Goal: Transaction & Acquisition: Purchase product/service

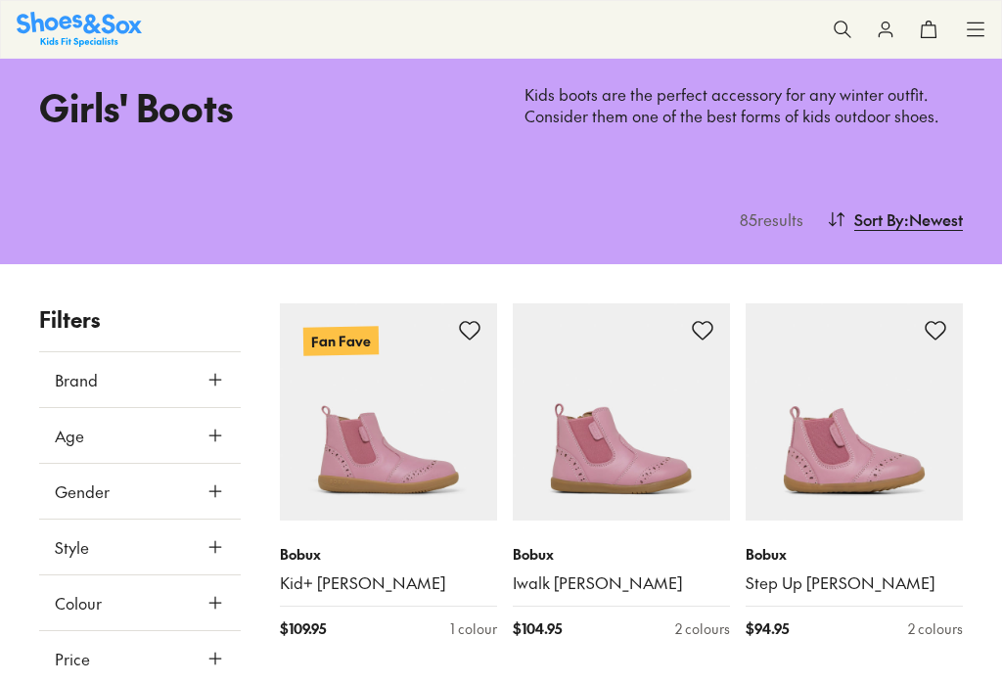
scroll to position [515, 0]
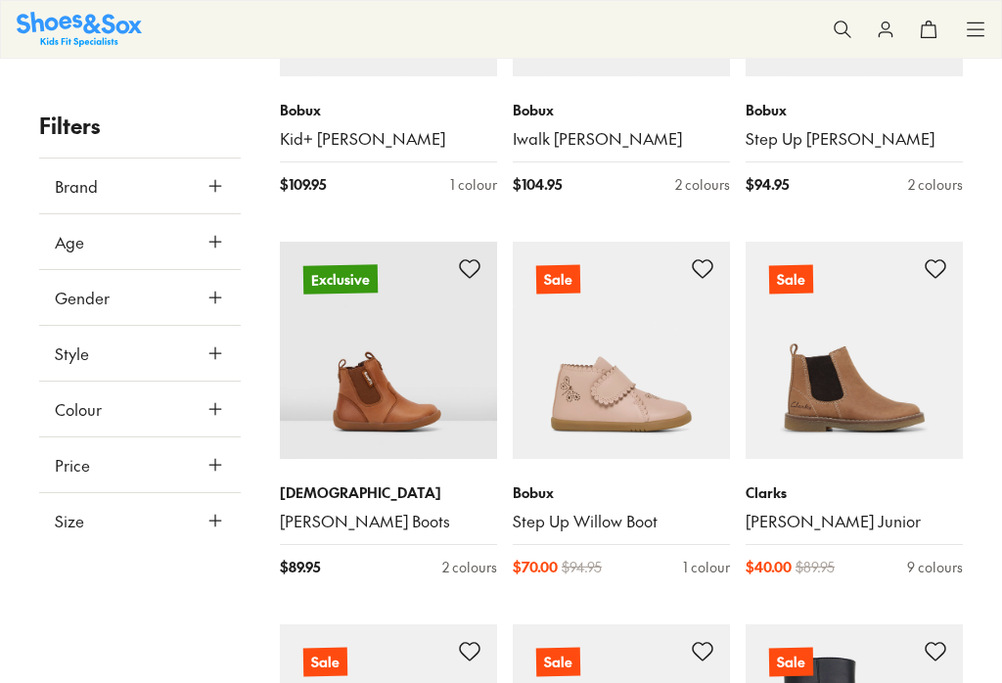
click at [67, 244] on span "Age" at bounding box center [69, 241] width 29 height 23
click at [218, 257] on button "Age" at bounding box center [140, 241] width 202 height 55
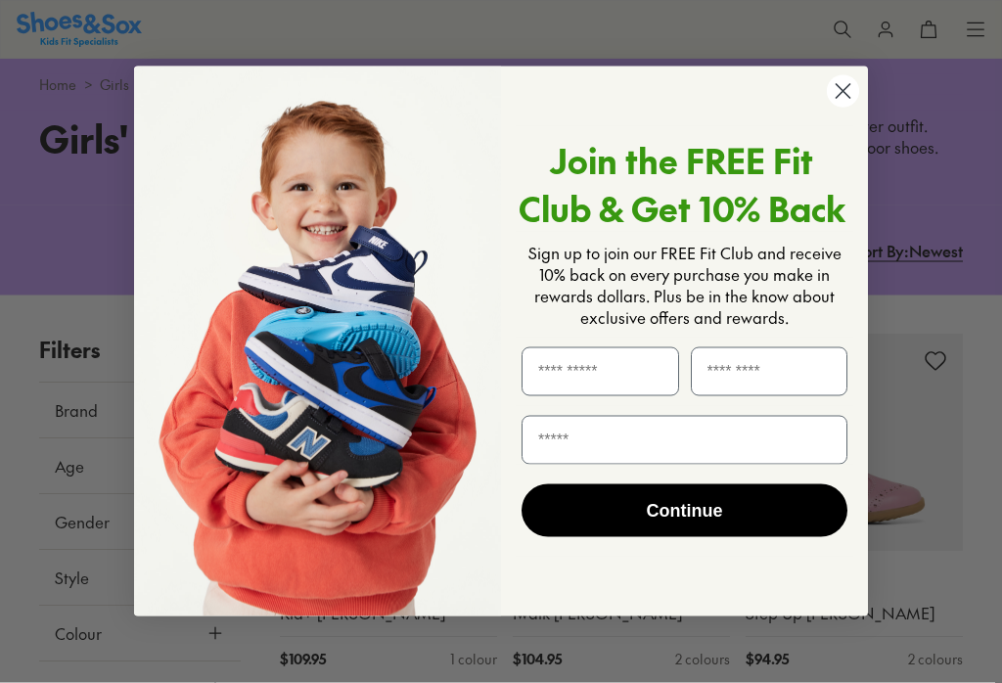
click at [845, 98] on icon "Close dialog" at bounding box center [844, 91] width 14 height 14
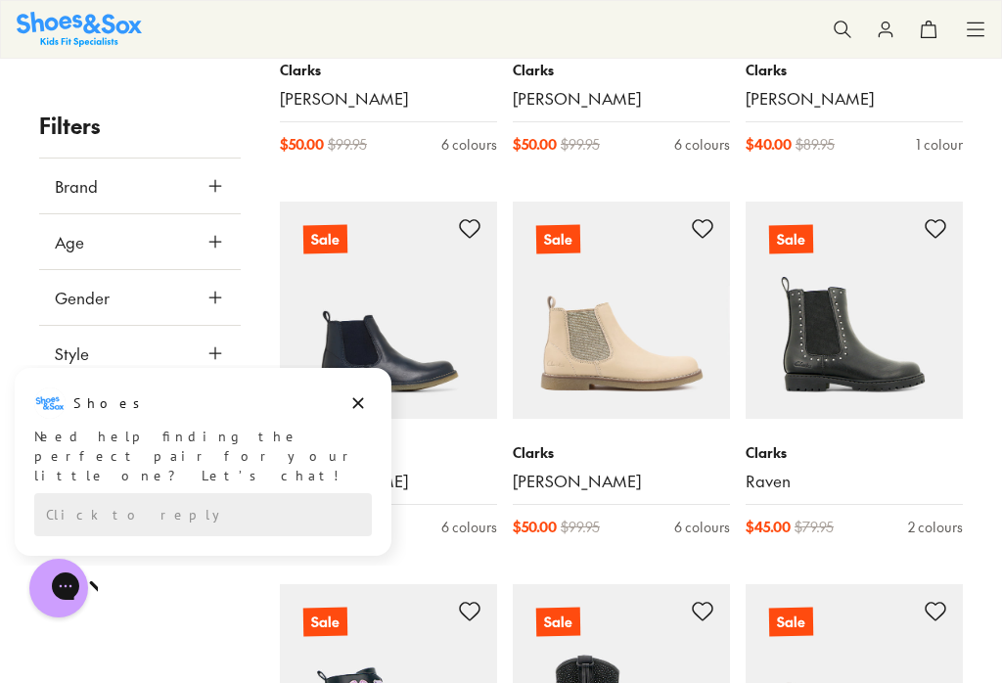
scroll to position [1321, 0]
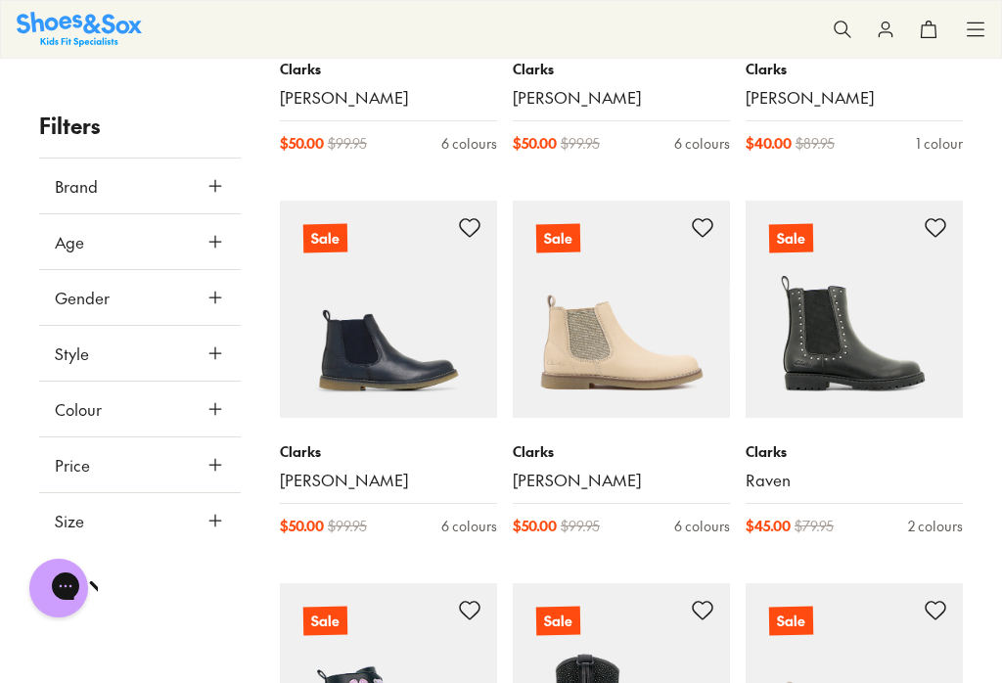
click at [359, 441] on p "Clarks" at bounding box center [388, 451] width 217 height 21
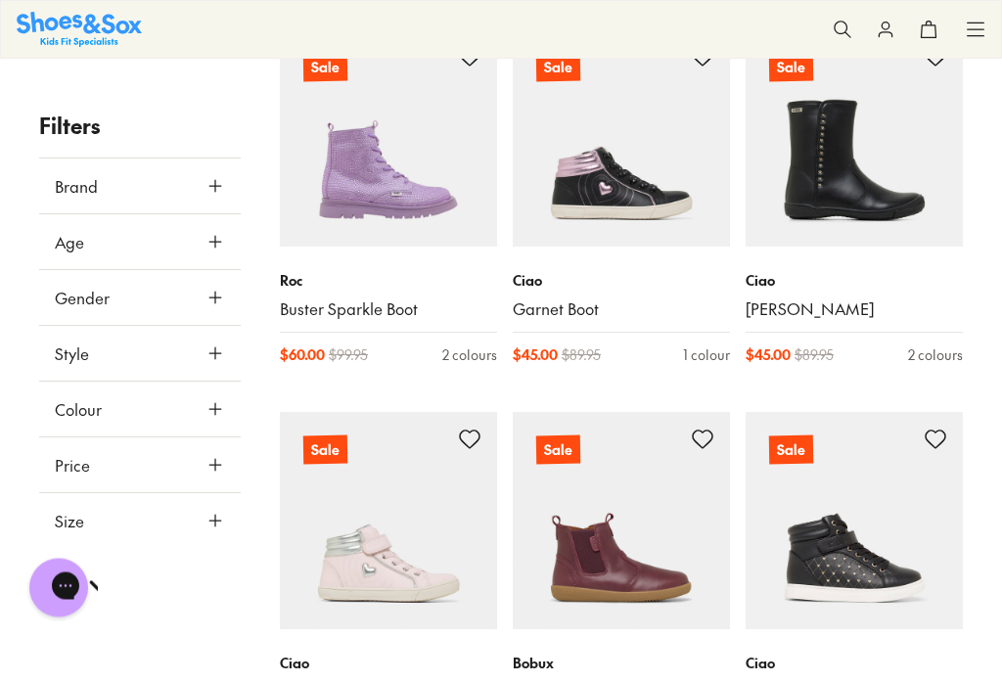
scroll to position [3923, 0]
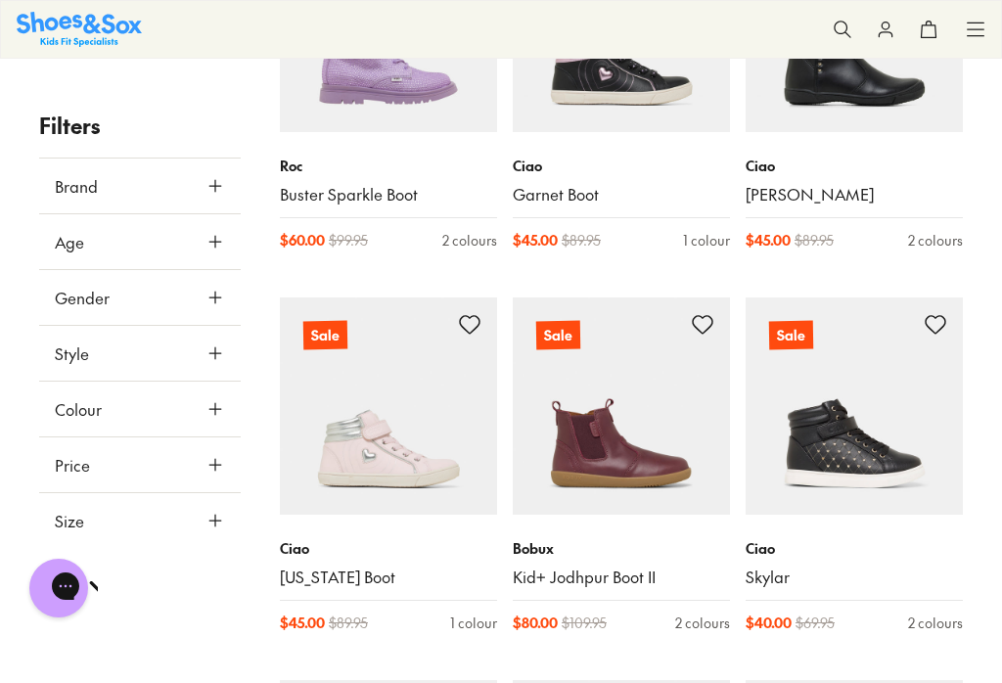
click at [638, 423] on img at bounding box center [621, 405] width 217 height 217
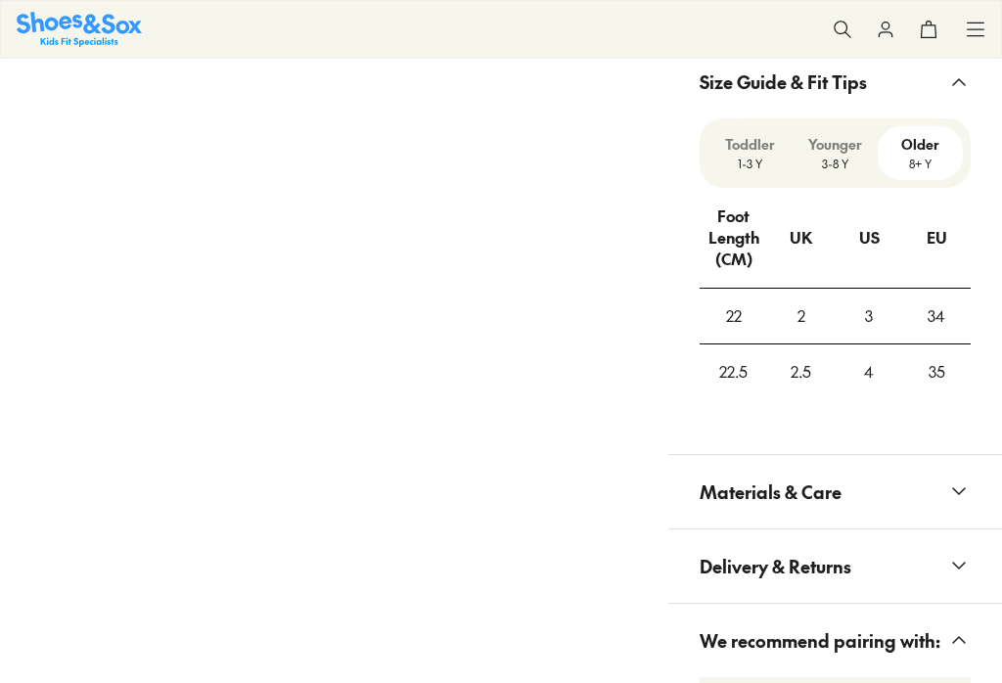
scroll to position [1436, 0]
select select "*"
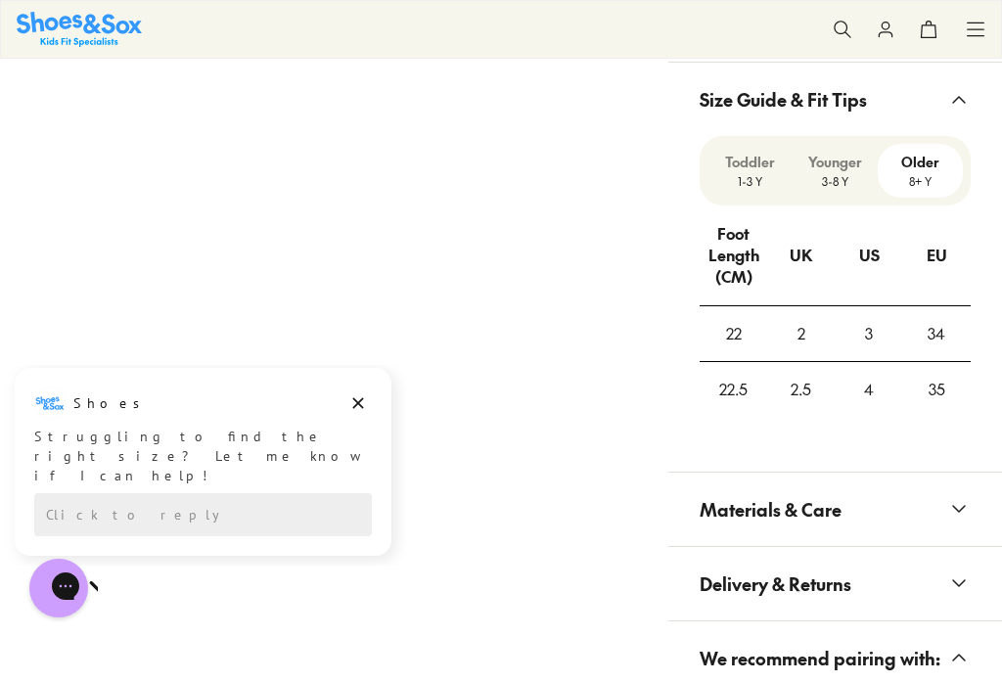
scroll to position [0, 0]
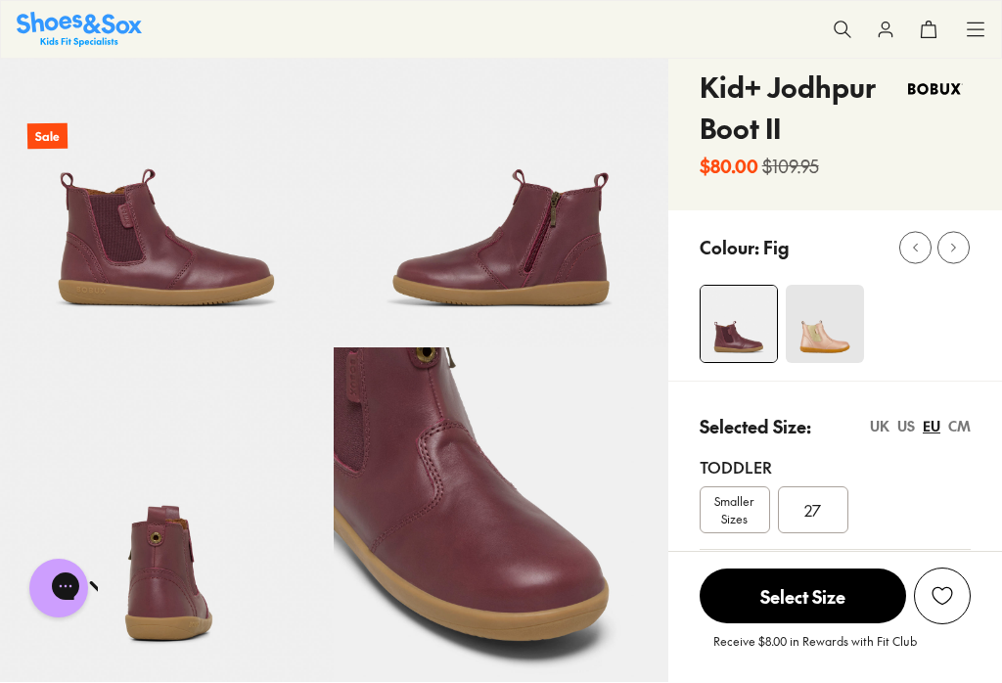
scroll to position [458, 0]
